Goal: Information Seeking & Learning: Learn about a topic

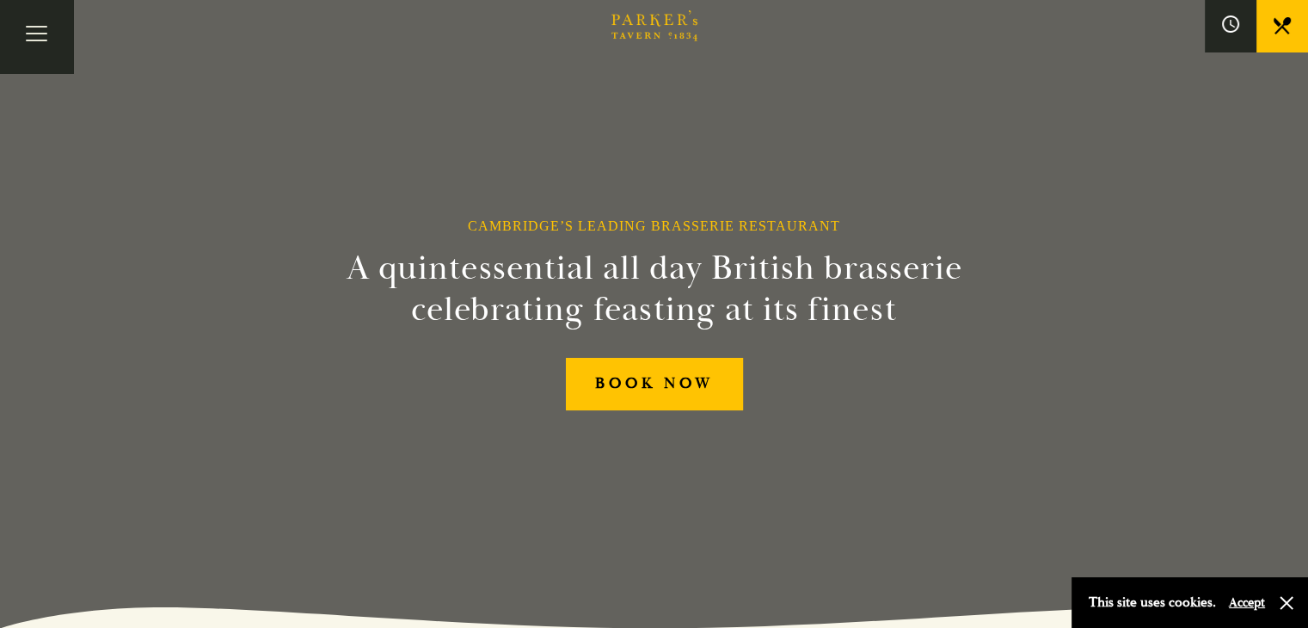
click at [0, 0] on link "Menus" at bounding box center [0, 0] width 0 height 0
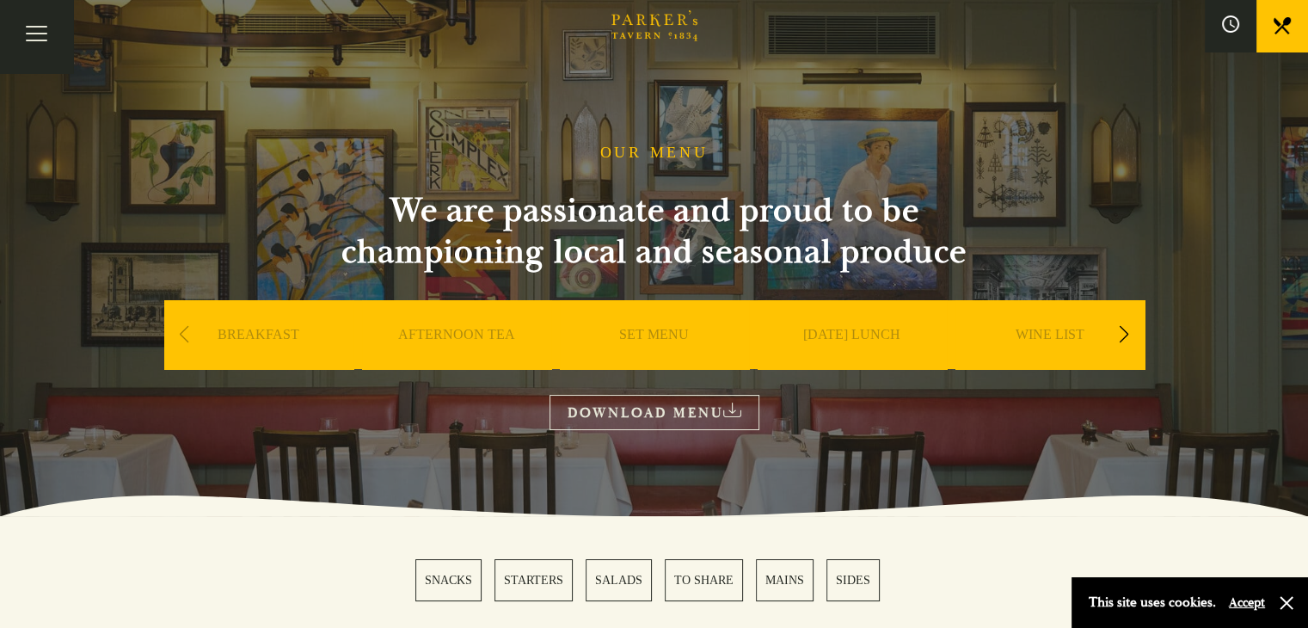
click at [1121, 316] on div "Next slide" at bounding box center [1124, 335] width 23 height 38
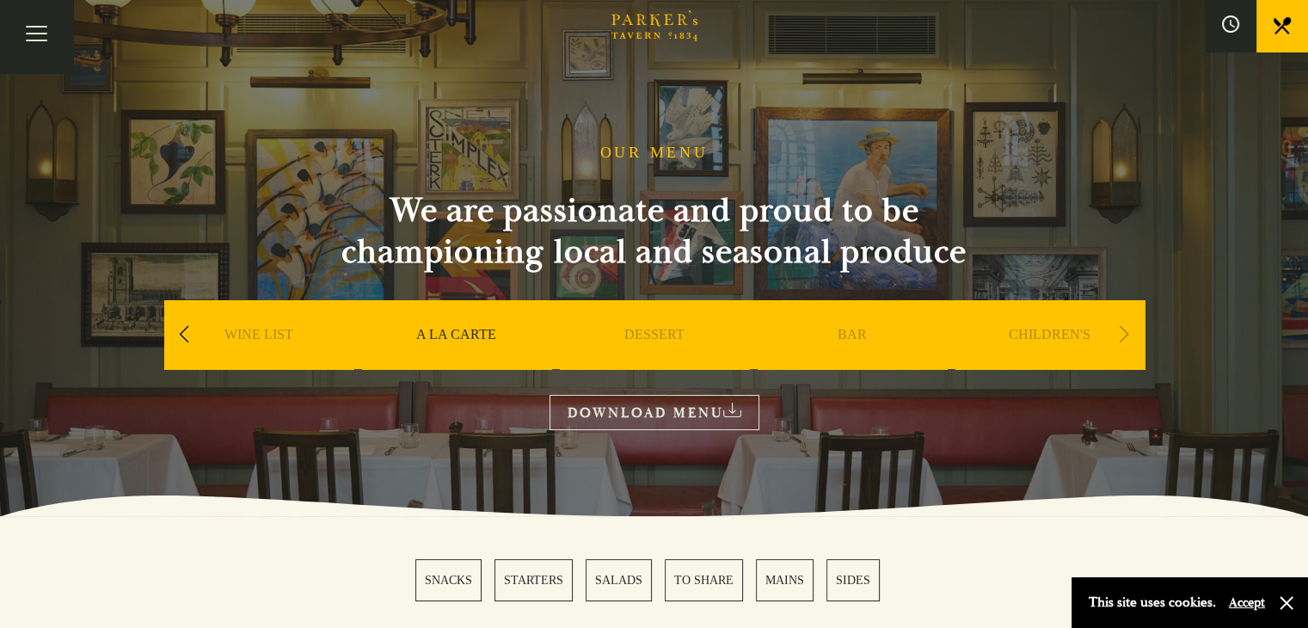
click at [183, 316] on div "Previous slide" at bounding box center [184, 335] width 23 height 38
click at [630, 326] on link "SET MENU" at bounding box center [654, 360] width 70 height 69
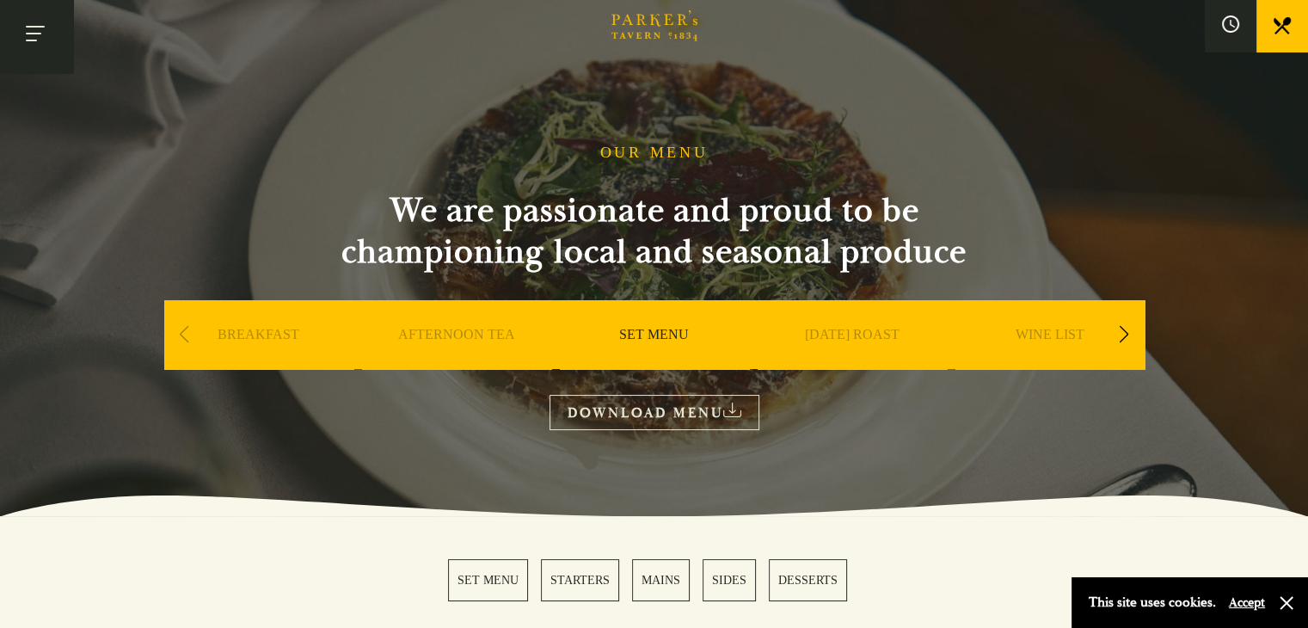
click at [64, 52] on button "Toggle navigation" at bounding box center [36, 36] width 73 height 73
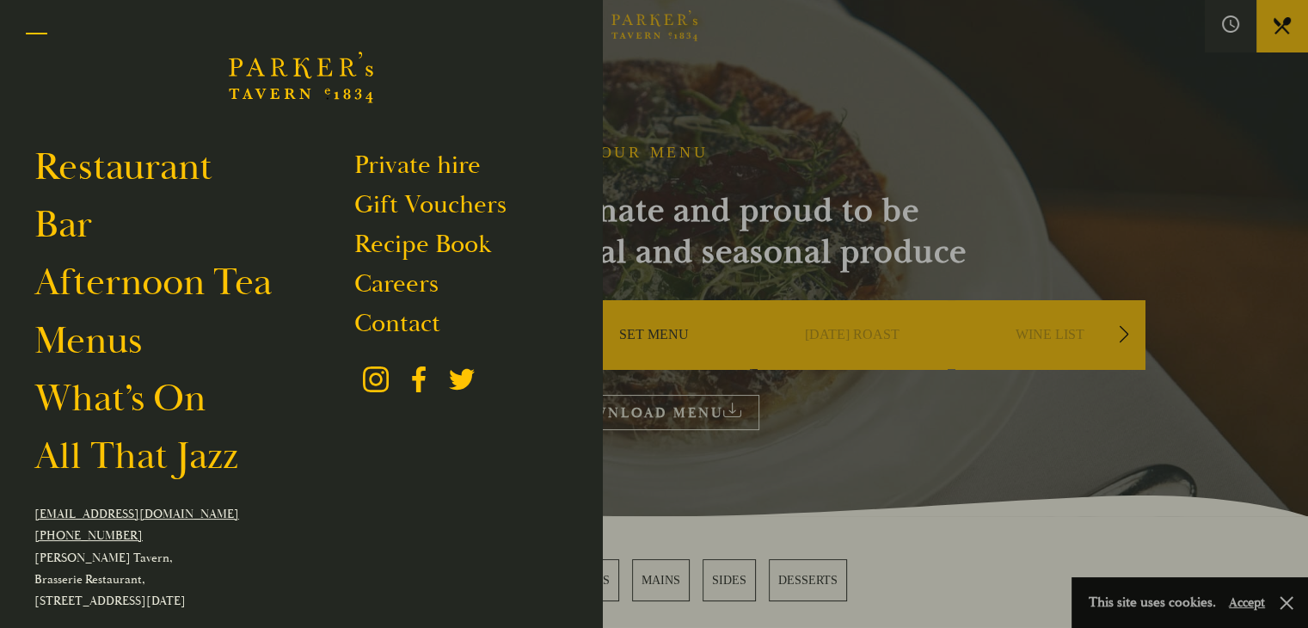
click at [64, 52] on button "Toggle navigation" at bounding box center [36, 36] width 73 height 73
